Goal: Subscribe to service/newsletter

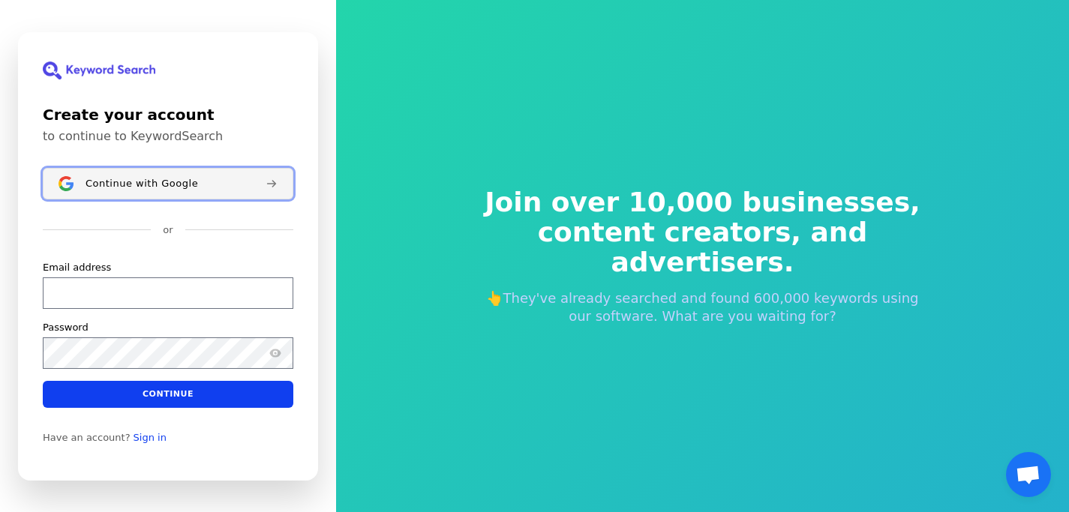
click at [150, 184] on span "Continue with Google" at bounding box center [142, 183] width 113 height 12
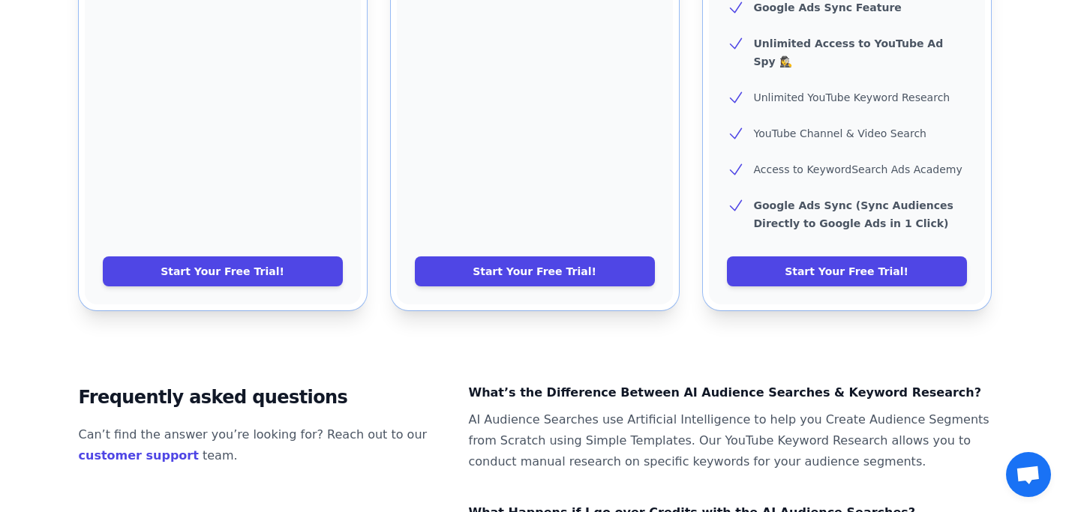
scroll to position [825, 0]
